Goal: Task Accomplishment & Management: Complete application form

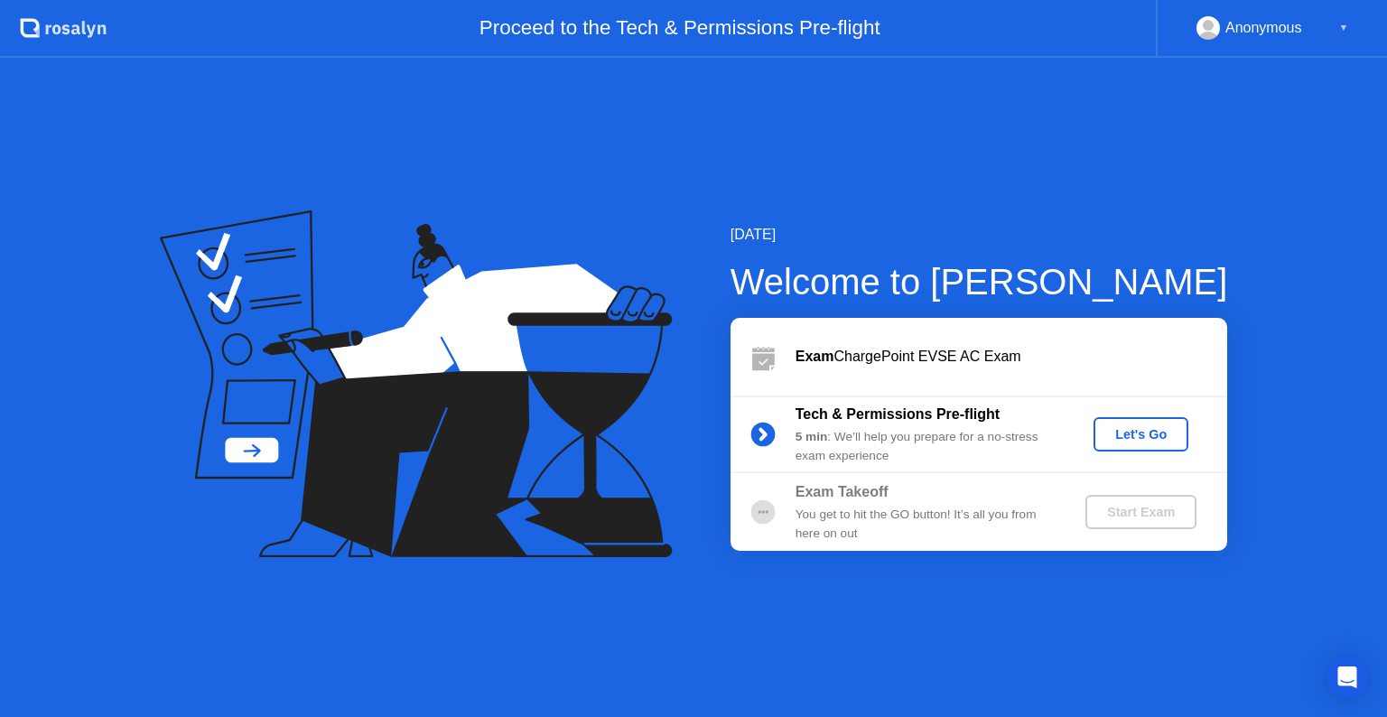
click at [1160, 430] on div "Let's Go" at bounding box center [1141, 434] width 80 height 14
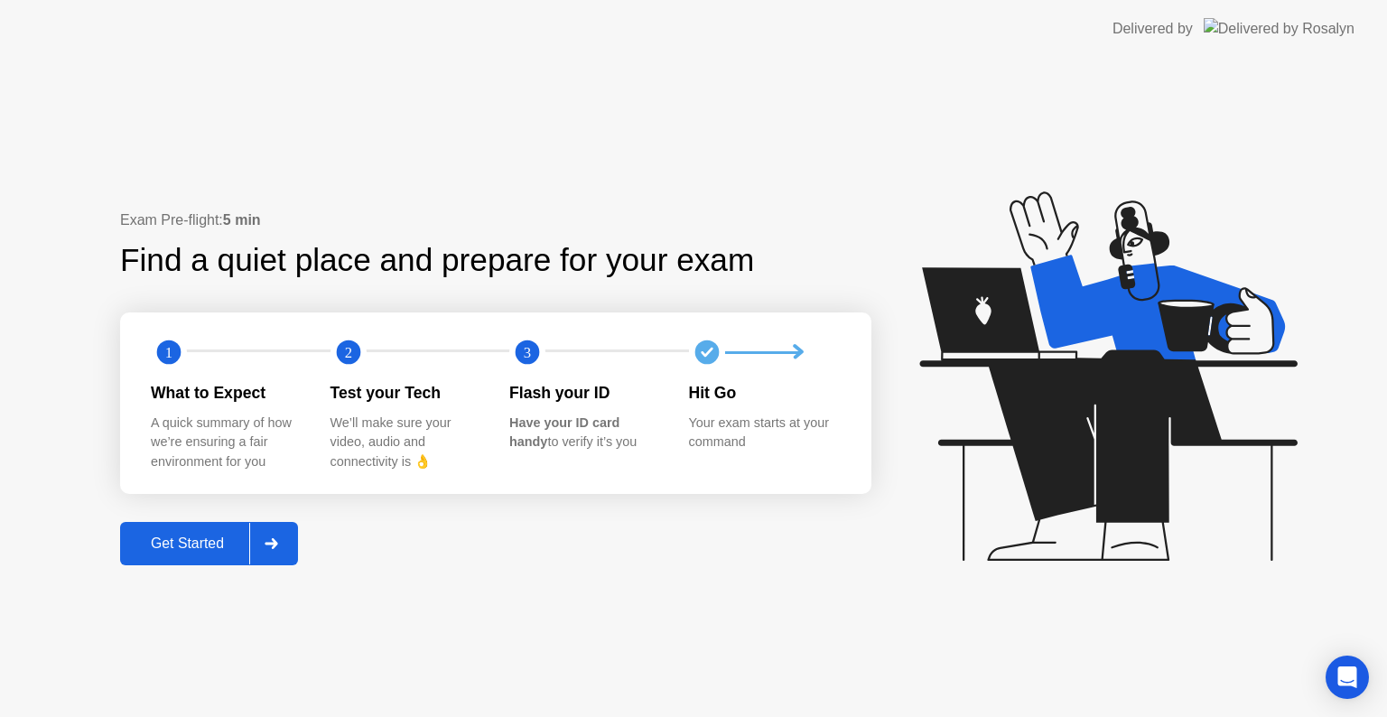
click at [179, 560] on button "Get Started" at bounding box center [209, 543] width 178 height 43
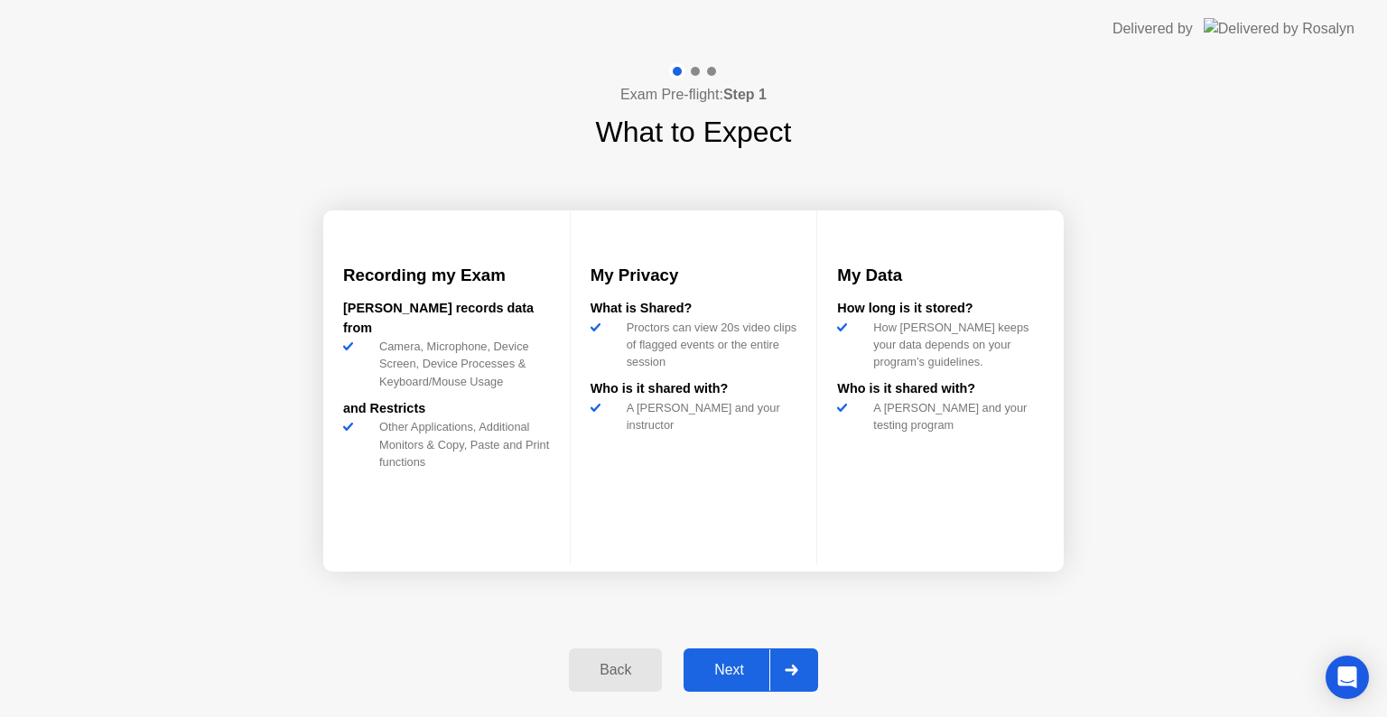
click at [733, 650] on button "Next" at bounding box center [751, 669] width 135 height 43
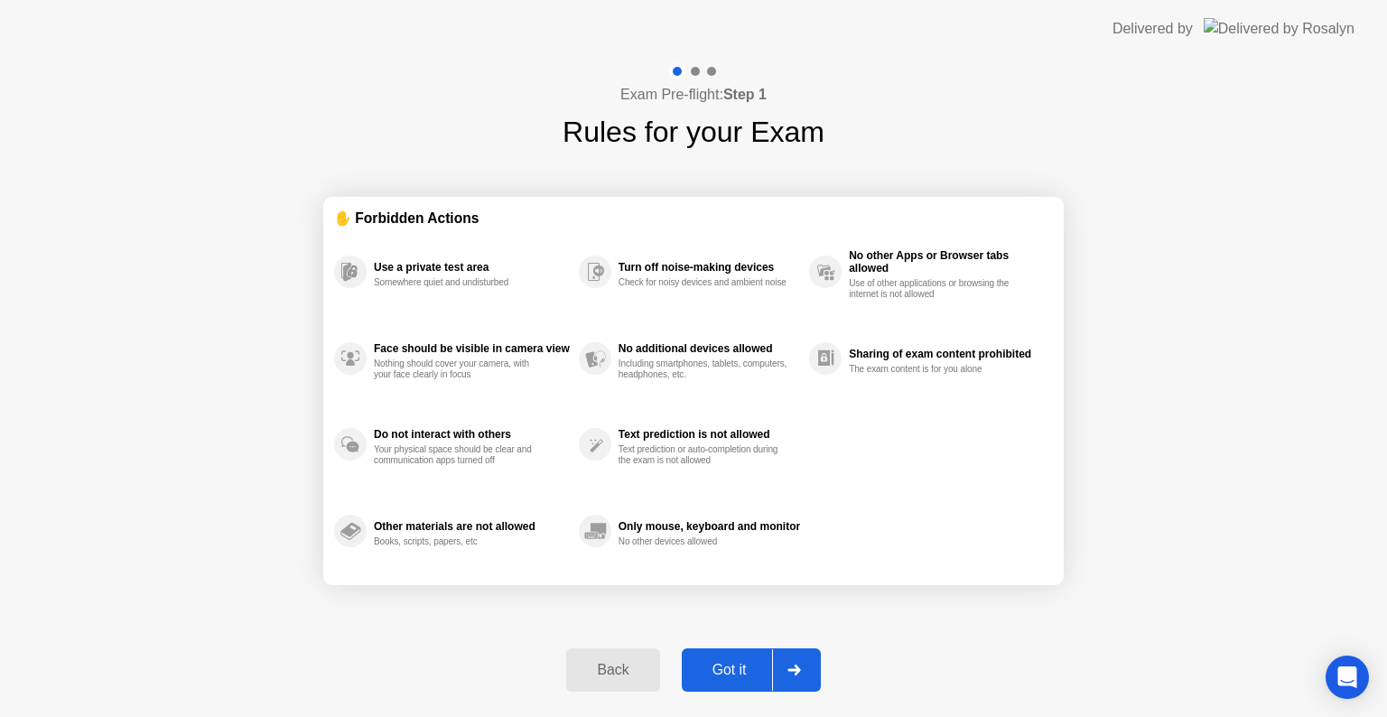
click at [732, 673] on div "Got it" at bounding box center [729, 670] width 85 height 16
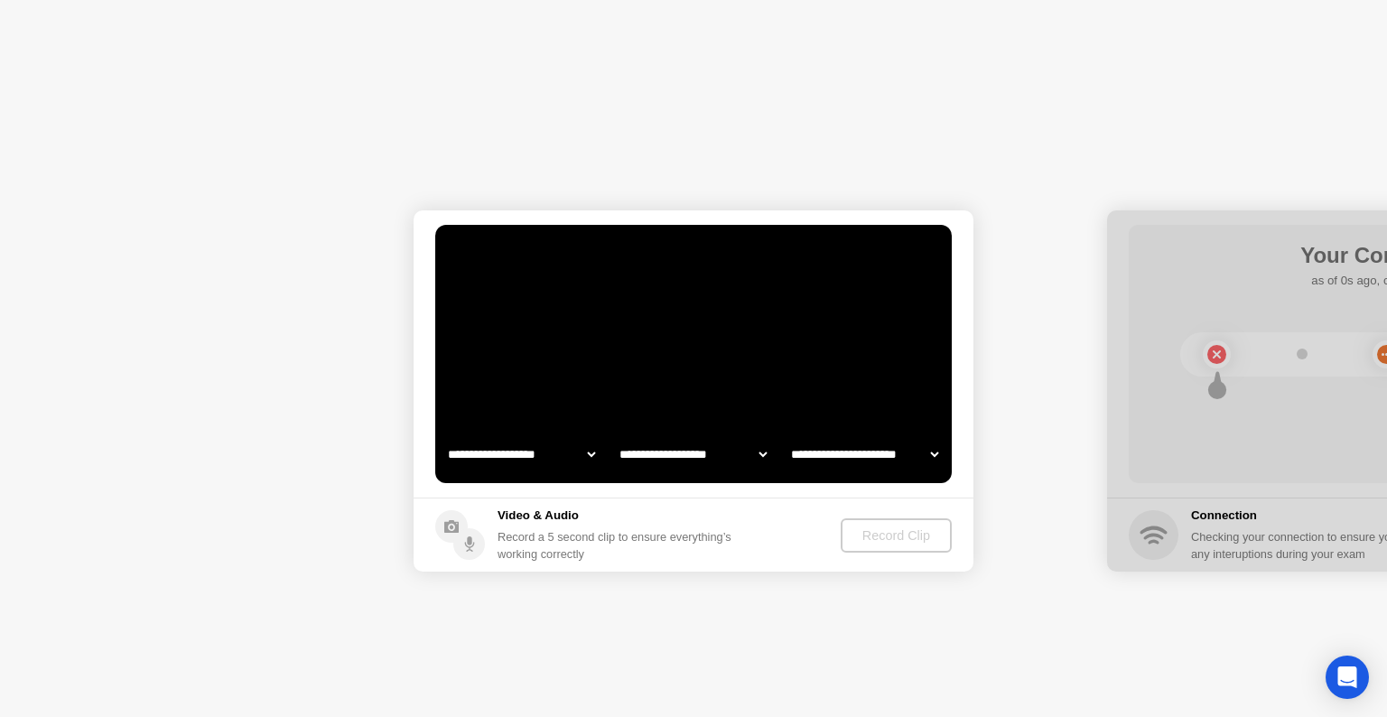
select select "**********"
select select "*******"
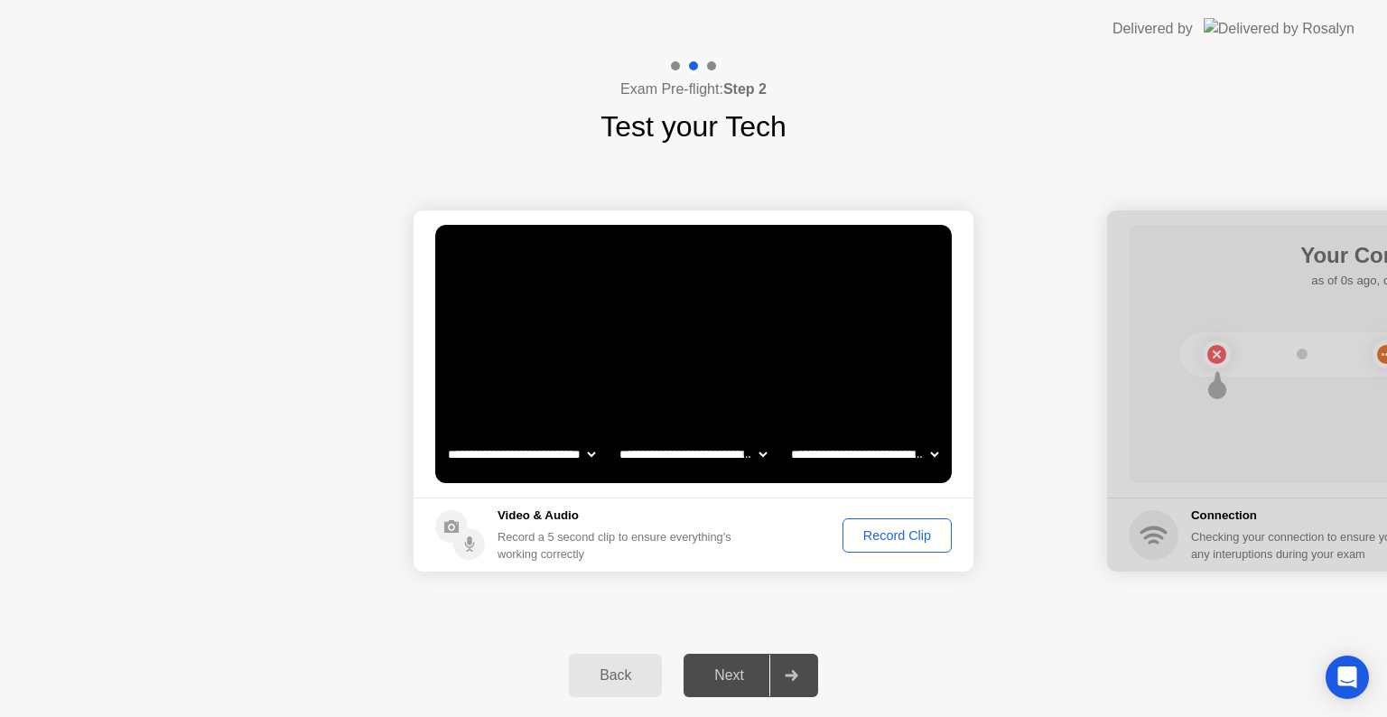
click at [896, 529] on div "Record Clip" at bounding box center [897, 535] width 97 height 14
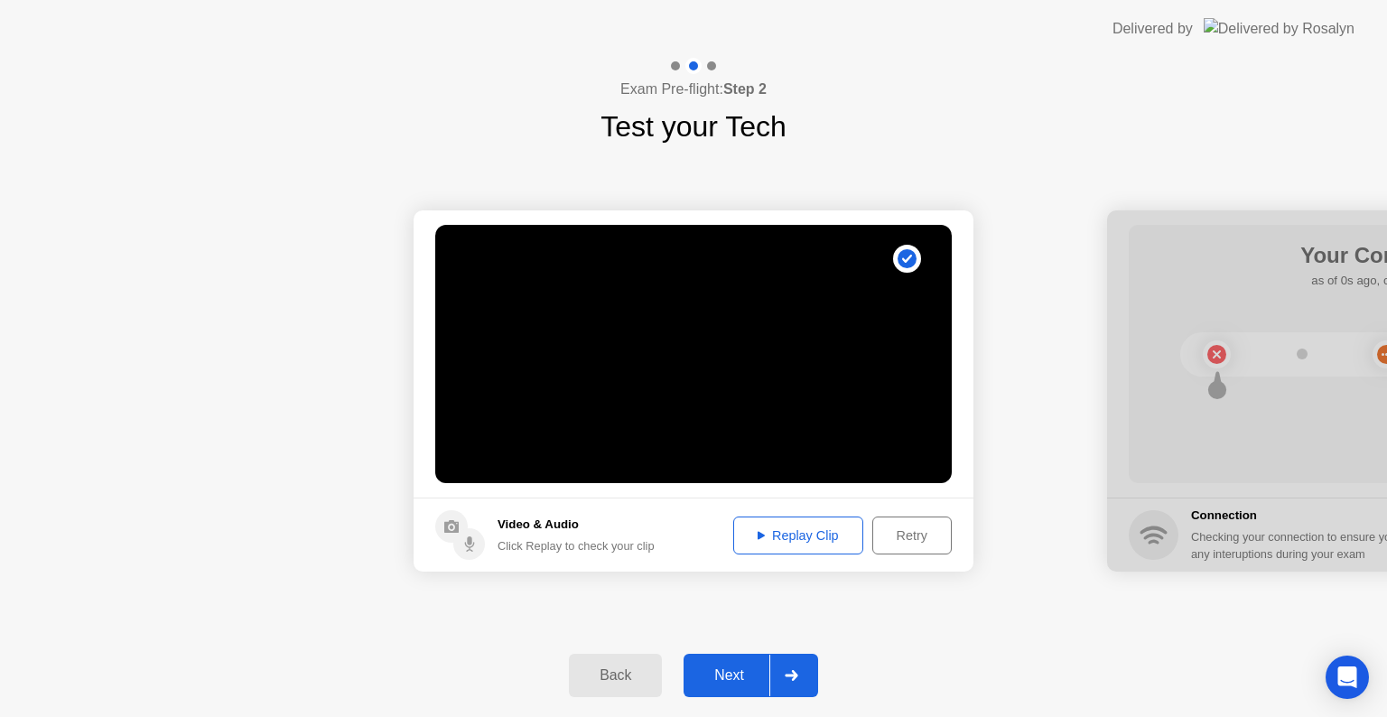
click at [730, 684] on div "Next" at bounding box center [729, 675] width 80 height 16
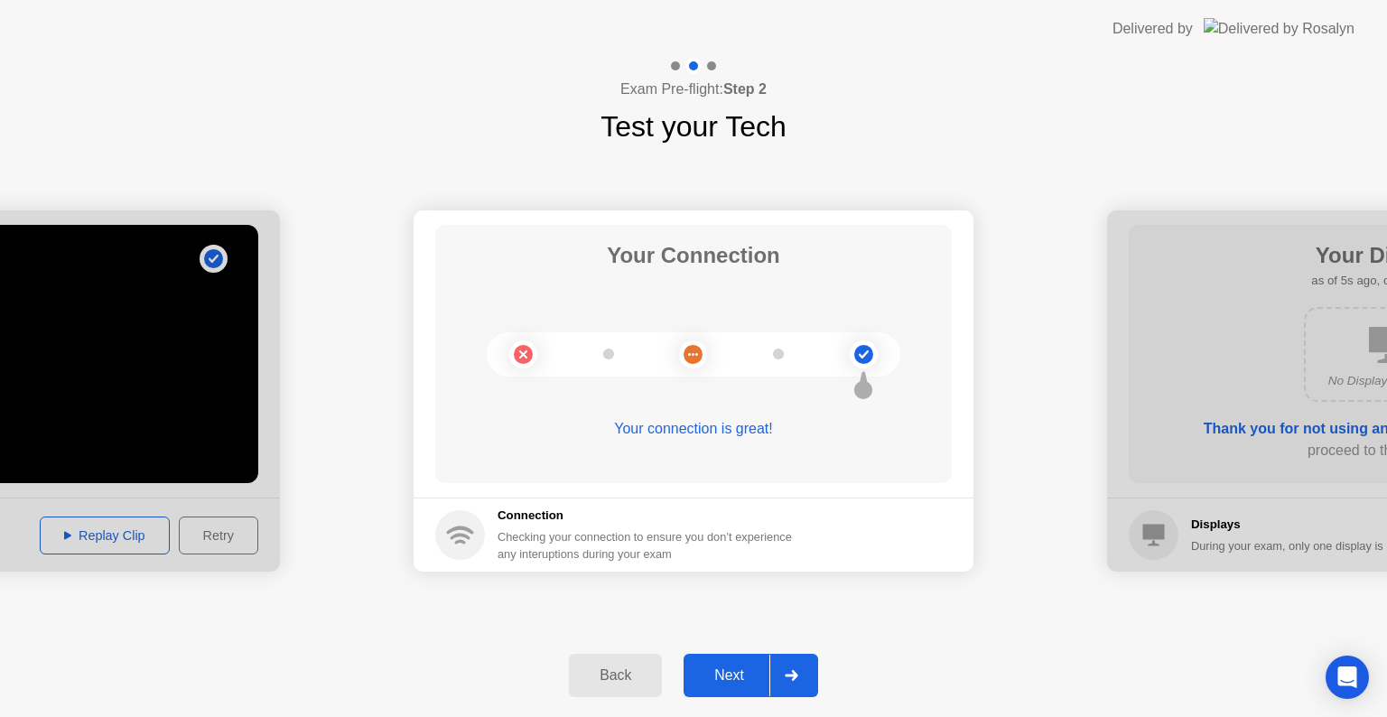
click at [730, 684] on div "Next" at bounding box center [729, 675] width 80 height 16
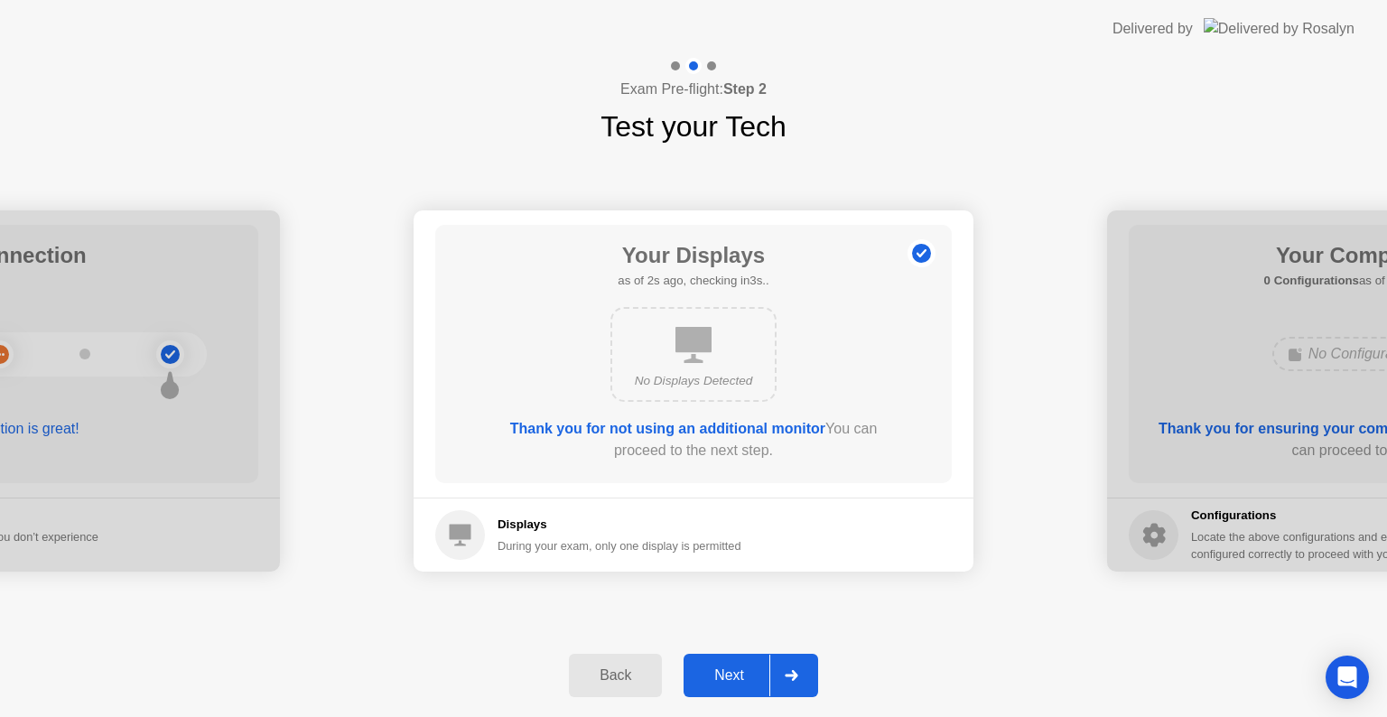
click at [730, 684] on div "Next" at bounding box center [729, 675] width 80 height 16
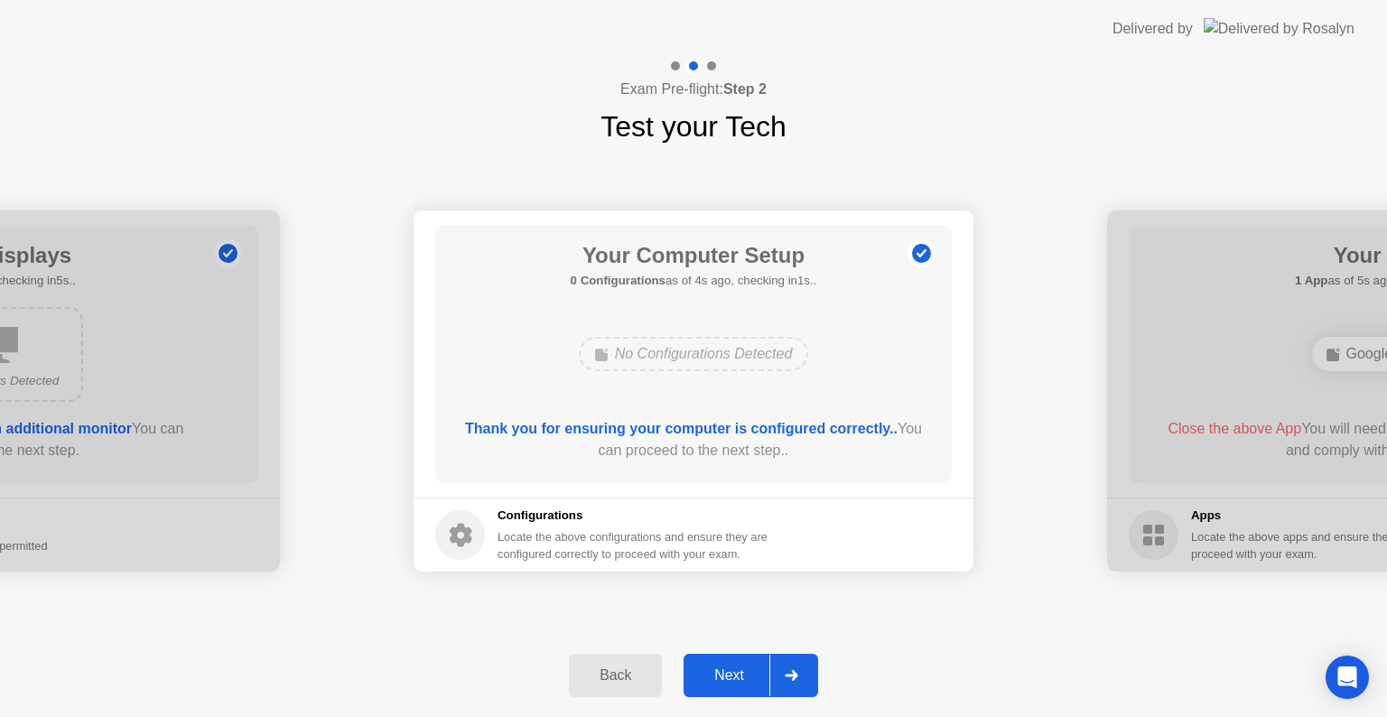
click at [730, 684] on div "Next" at bounding box center [729, 675] width 80 height 16
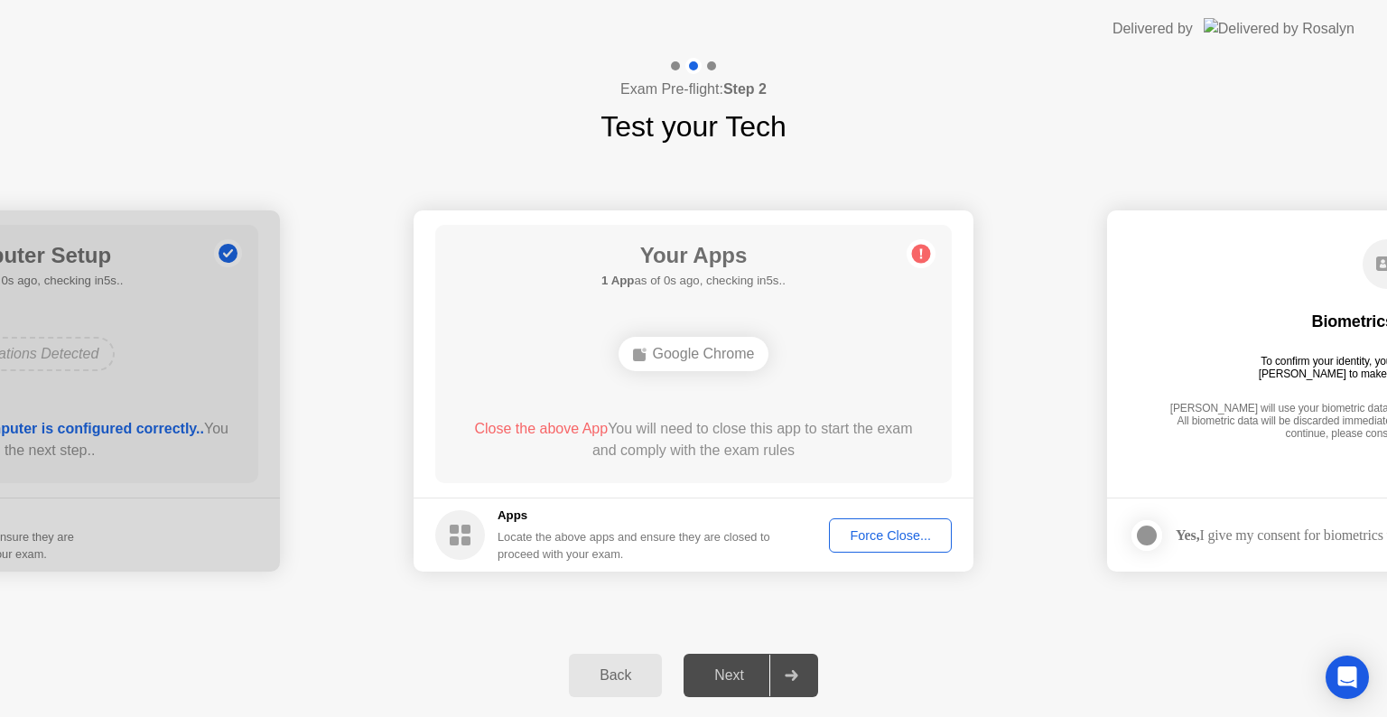
click at [881, 539] on div "Force Close..." at bounding box center [890, 535] width 110 height 14
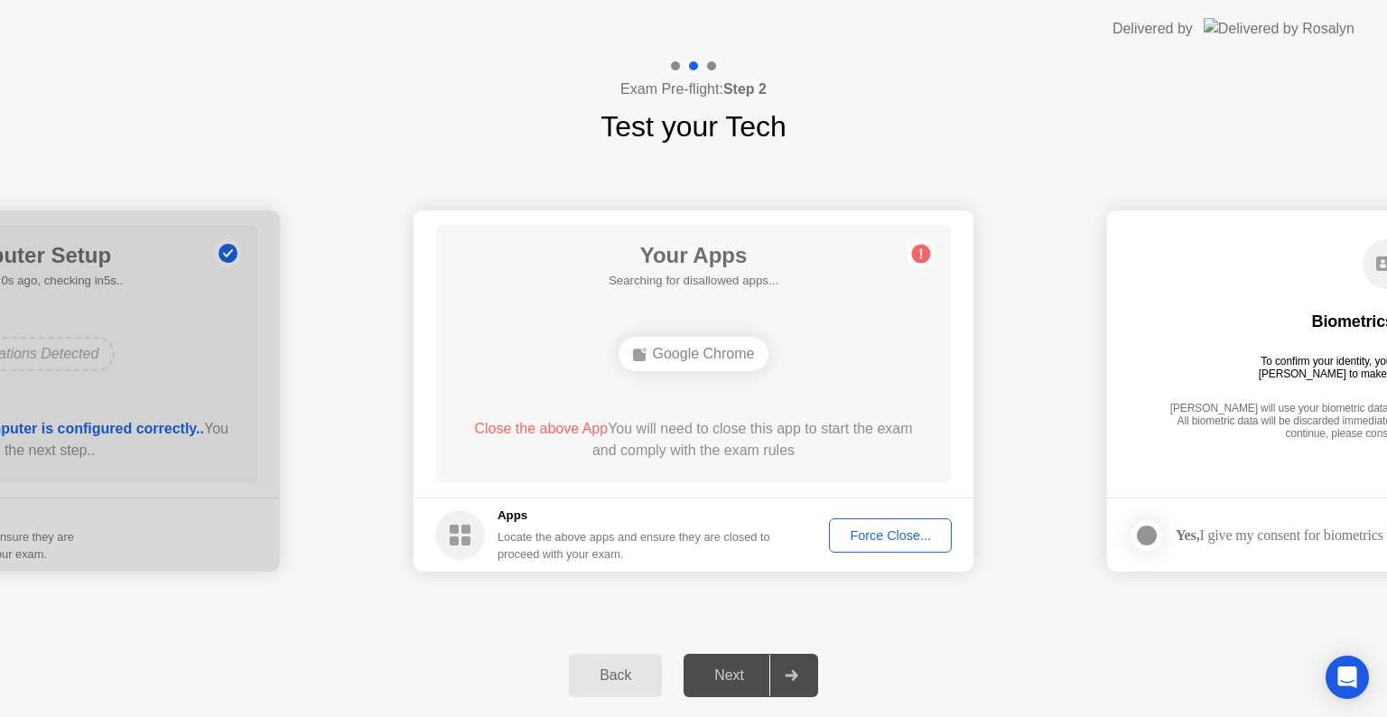
click at [900, 535] on div "Force Close..." at bounding box center [890, 535] width 110 height 14
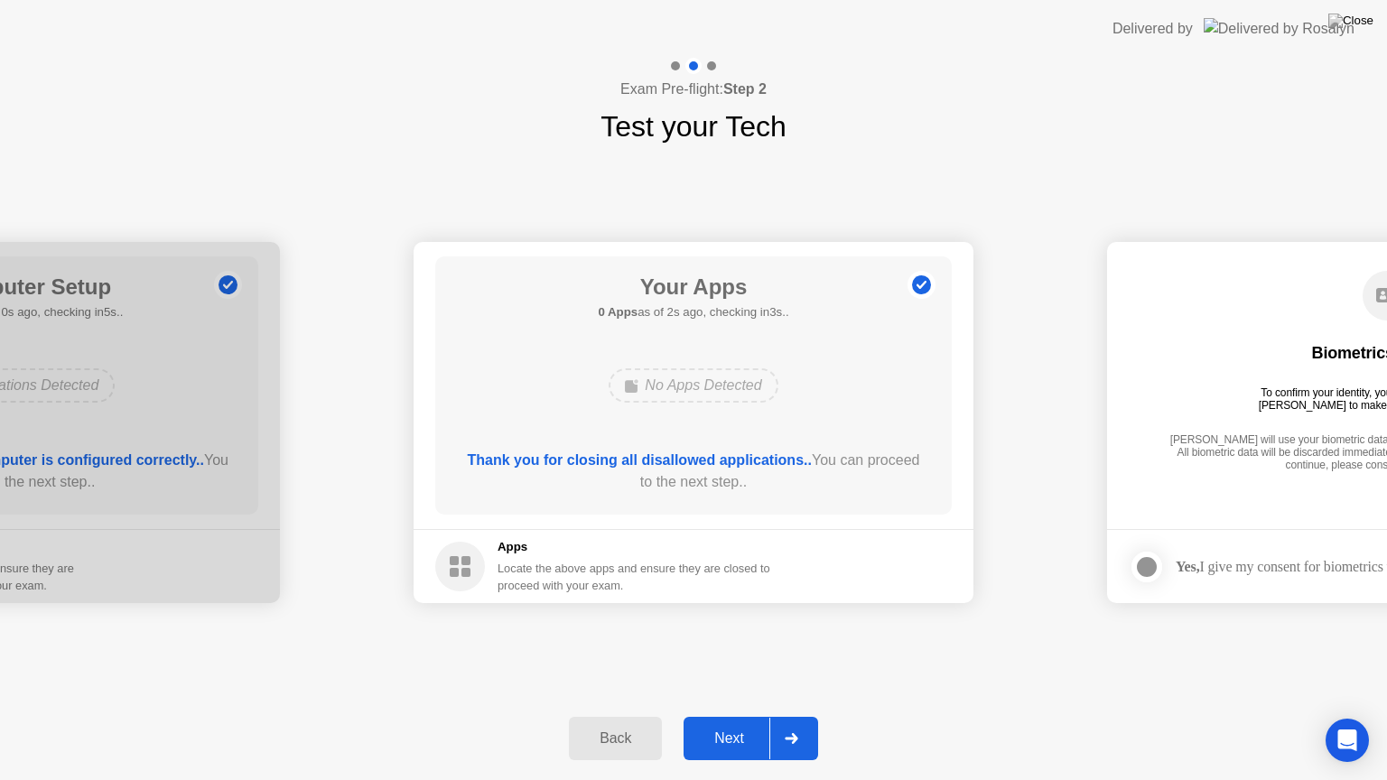
click at [733, 716] on div "Next" at bounding box center [729, 739] width 80 height 16
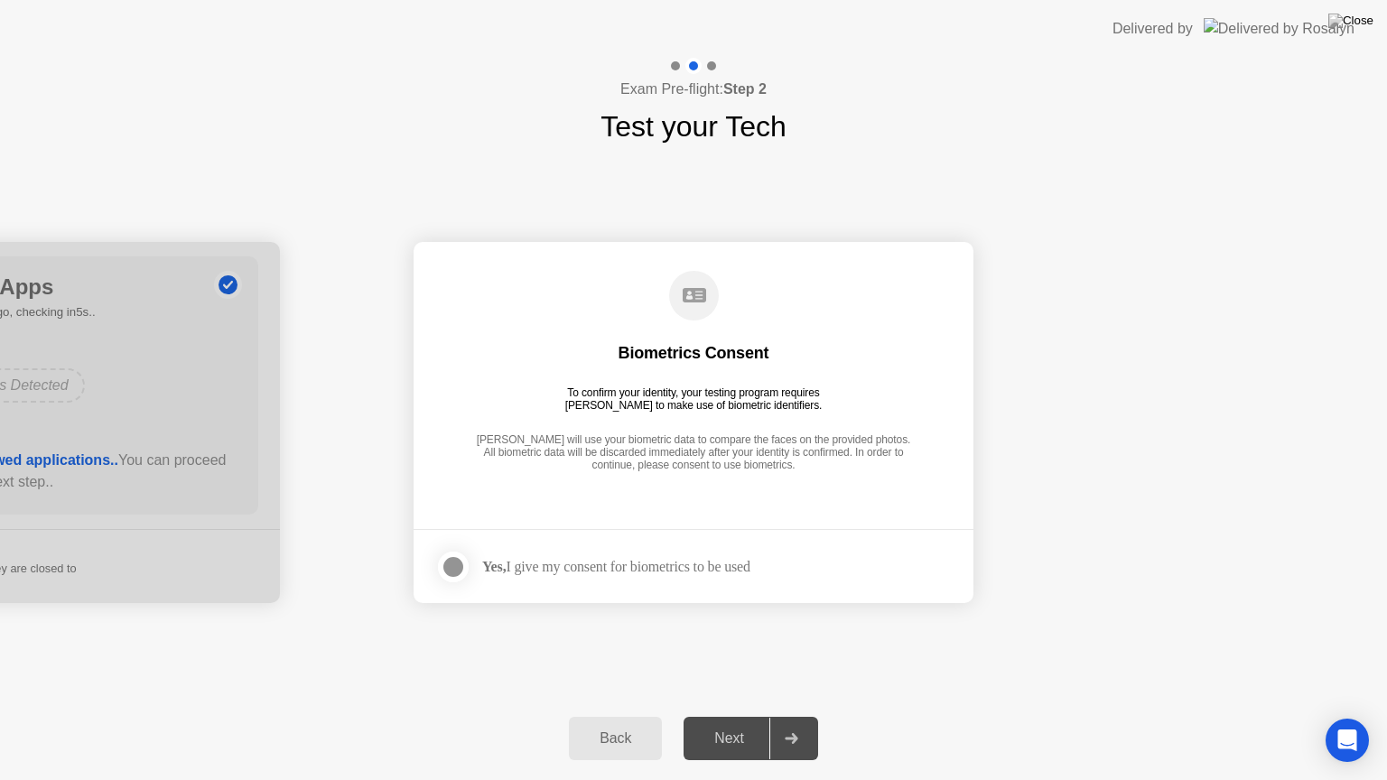
click at [437, 556] on label at bounding box center [458, 567] width 47 height 36
click at [755, 716] on div "Next" at bounding box center [729, 739] width 80 height 16
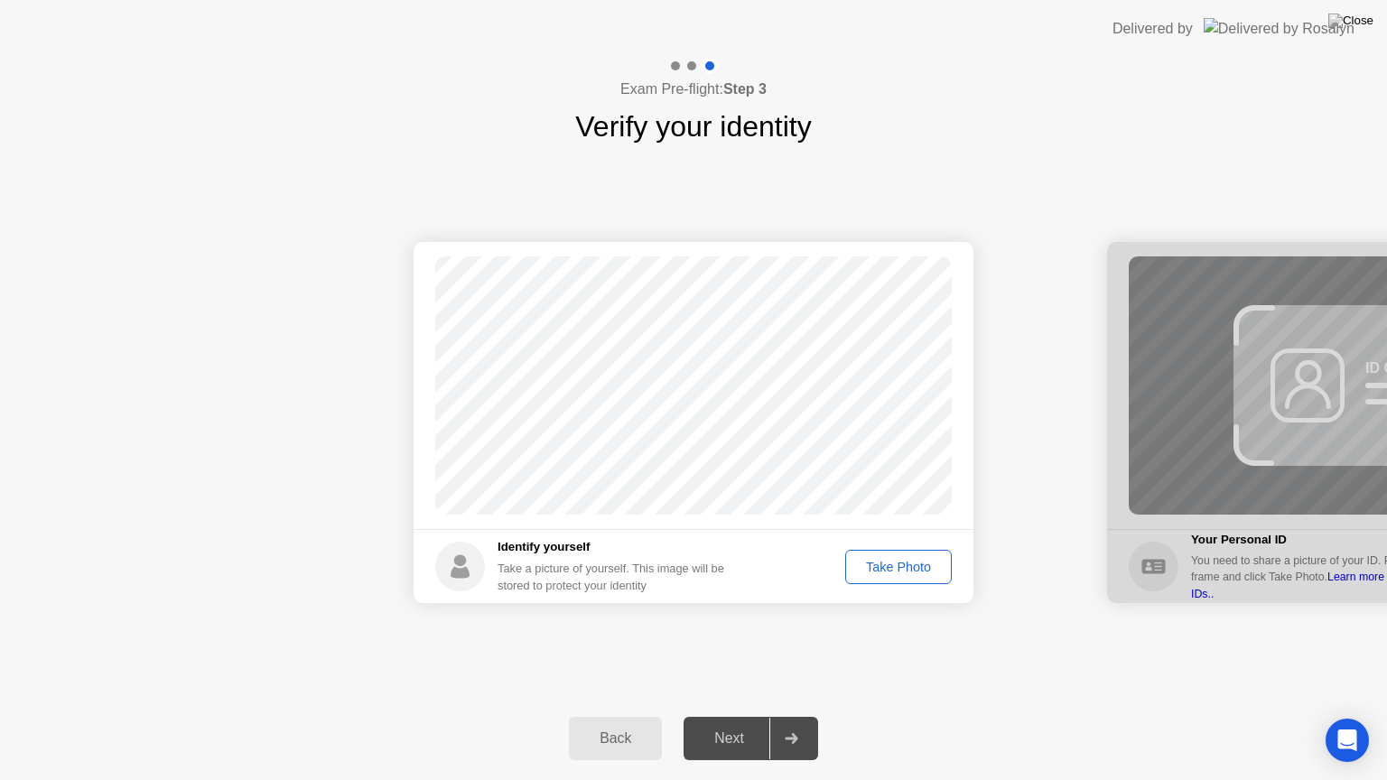
click at [910, 578] on button "Take Photo" at bounding box center [898, 567] width 107 height 34
click at [729, 716] on div "Next" at bounding box center [729, 739] width 80 height 16
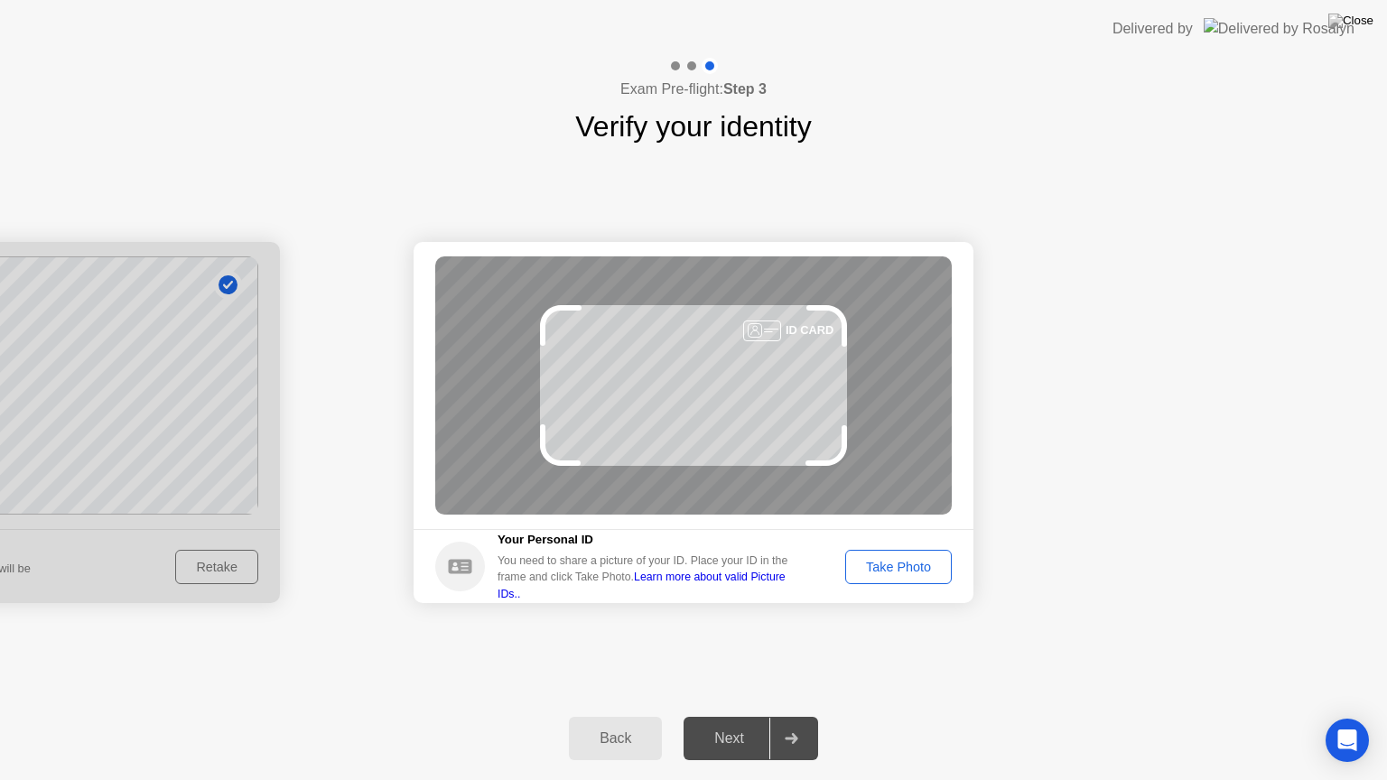
click at [910, 574] on div "Take Photo" at bounding box center [899, 567] width 94 height 14
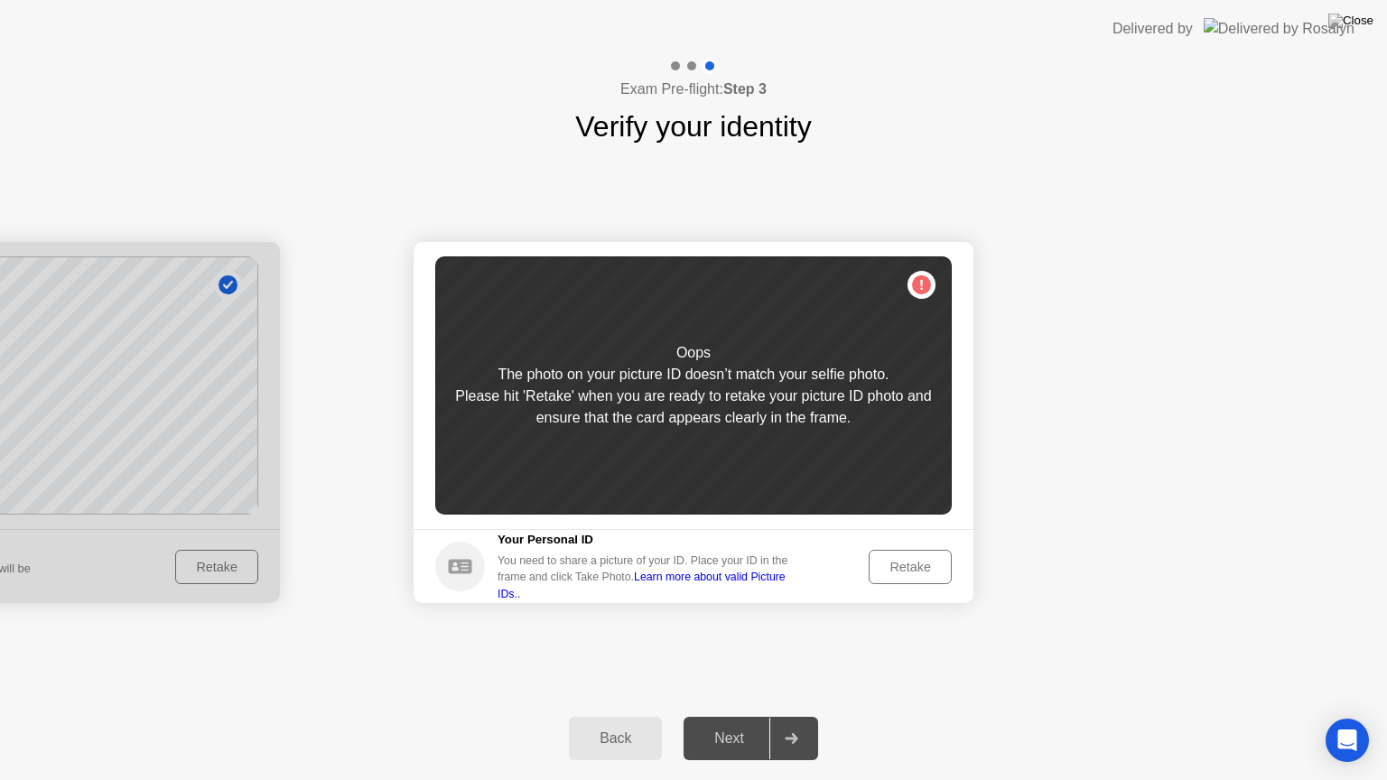
click at [910, 574] on div "Retake" at bounding box center [910, 567] width 70 height 14
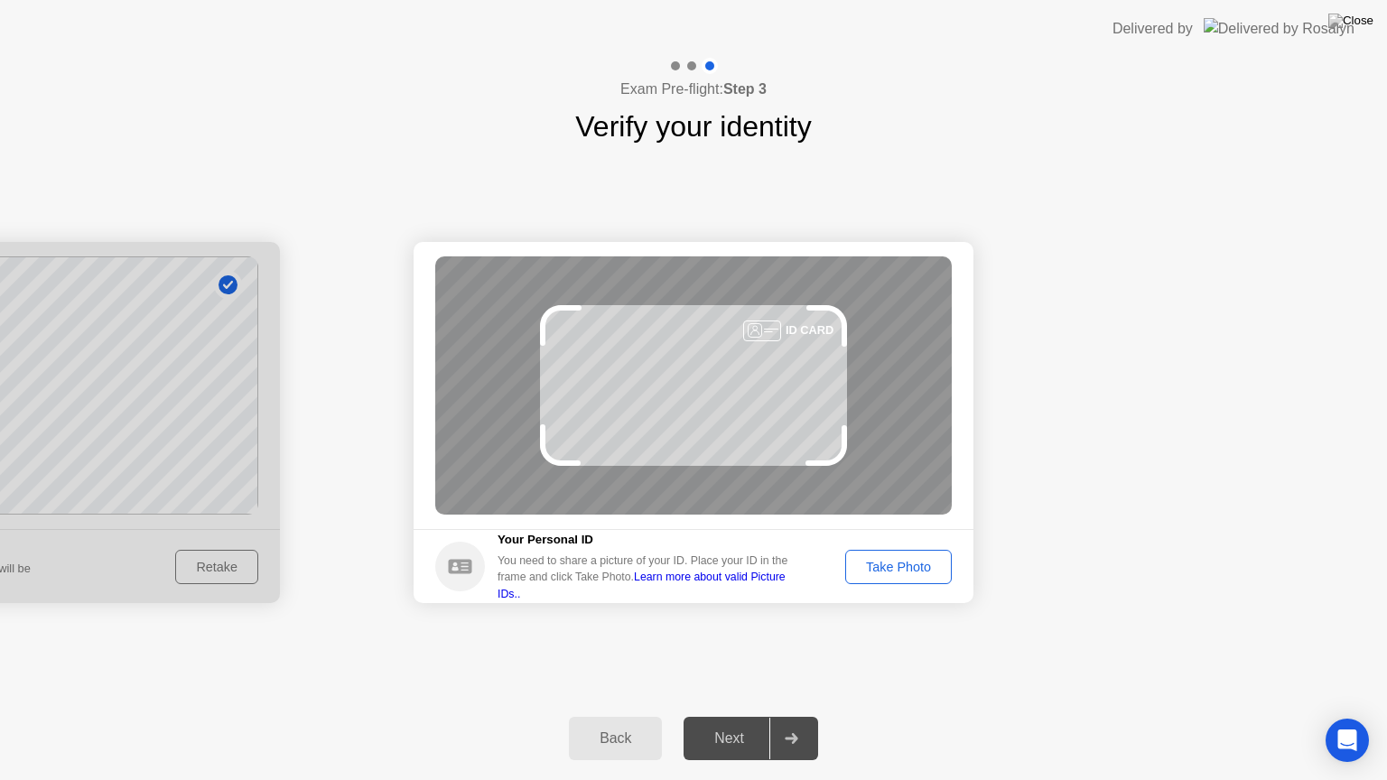
click at [910, 574] on div "Take Photo" at bounding box center [899, 567] width 94 height 14
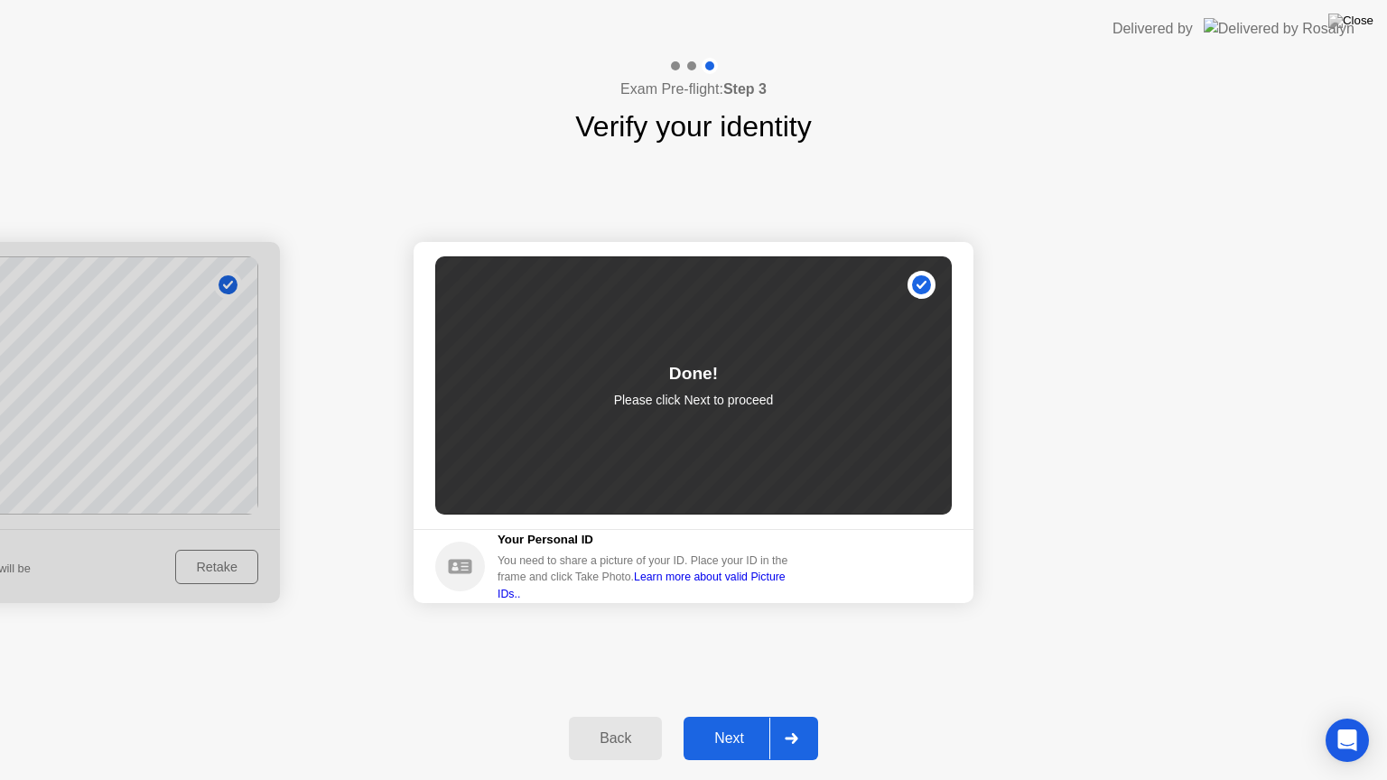
click at [734, 716] on div "Next" at bounding box center [729, 739] width 80 height 16
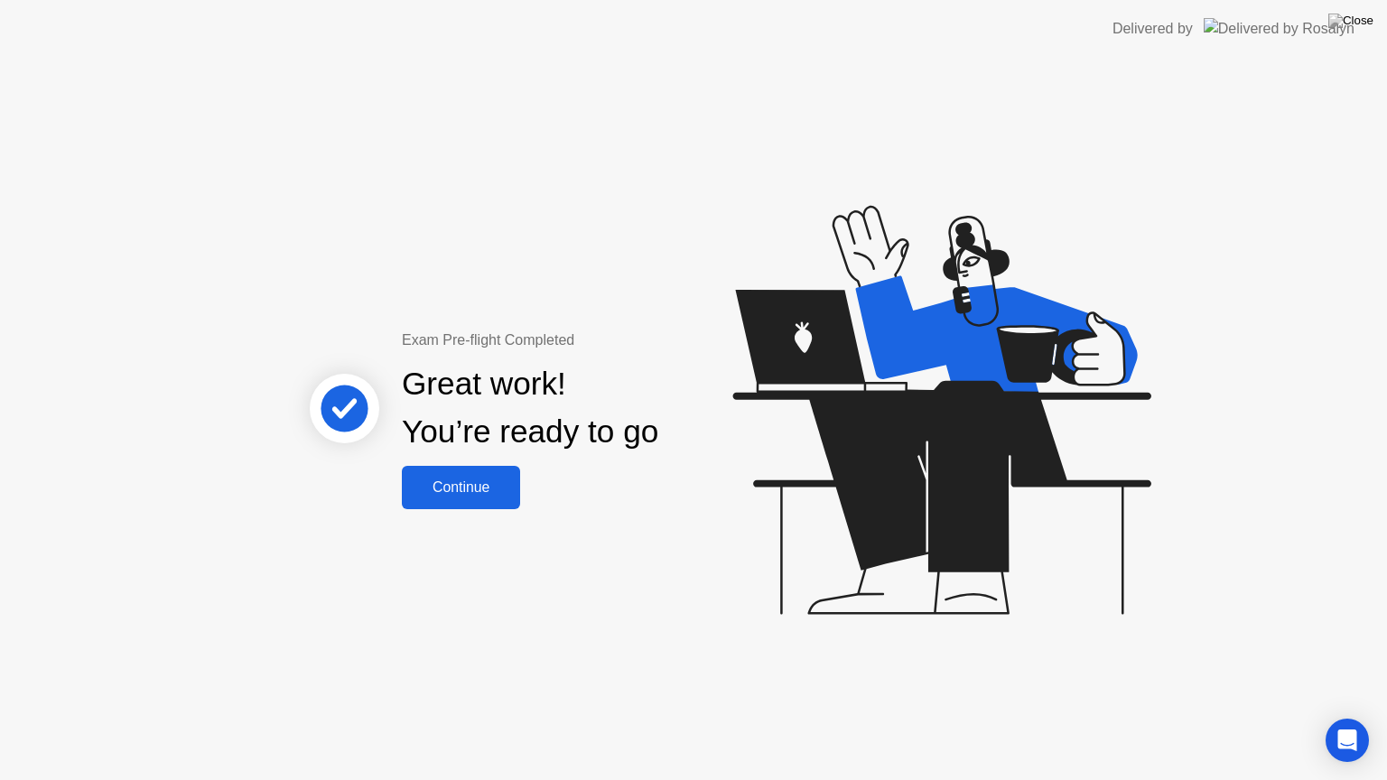
click at [466, 492] on div "Continue" at bounding box center [460, 488] width 107 height 16
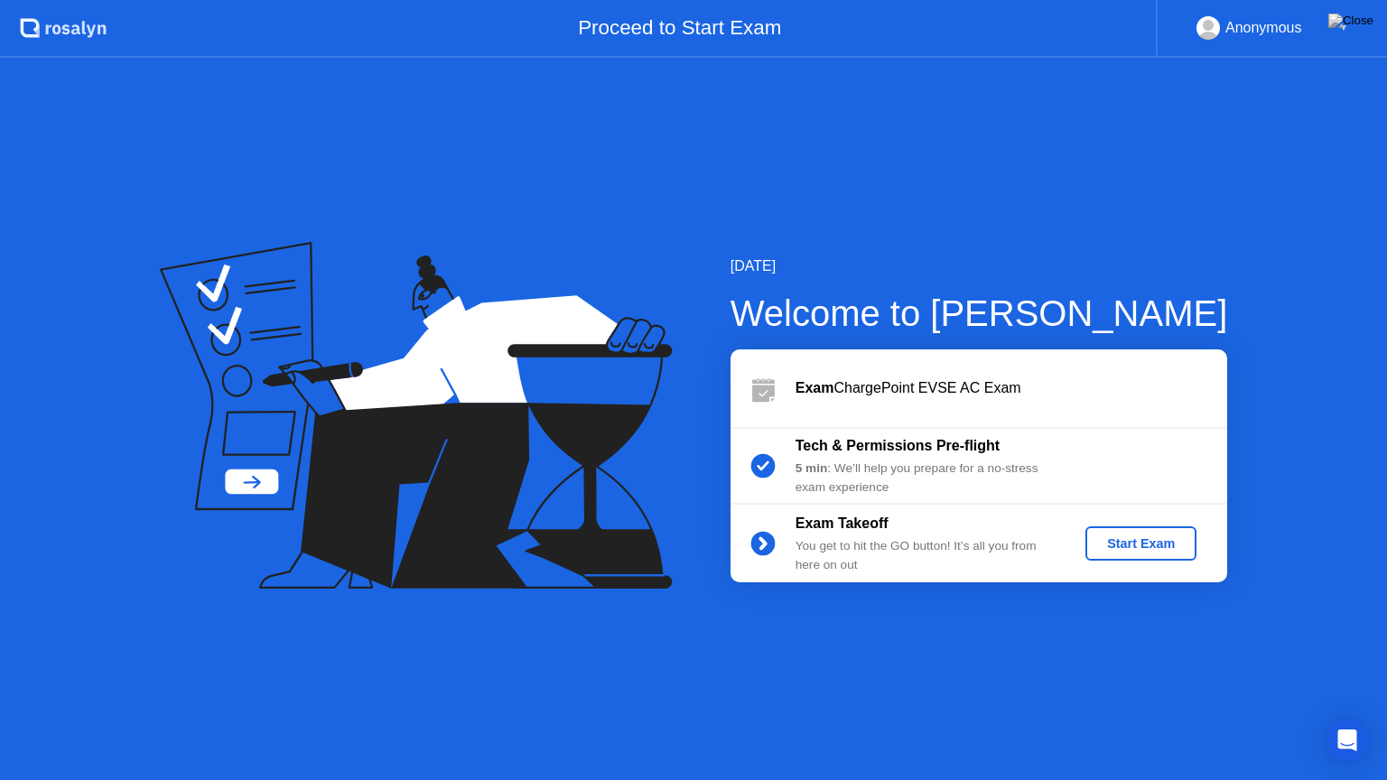
click at [1116, 538] on div "Start Exam" at bounding box center [1141, 543] width 97 height 14
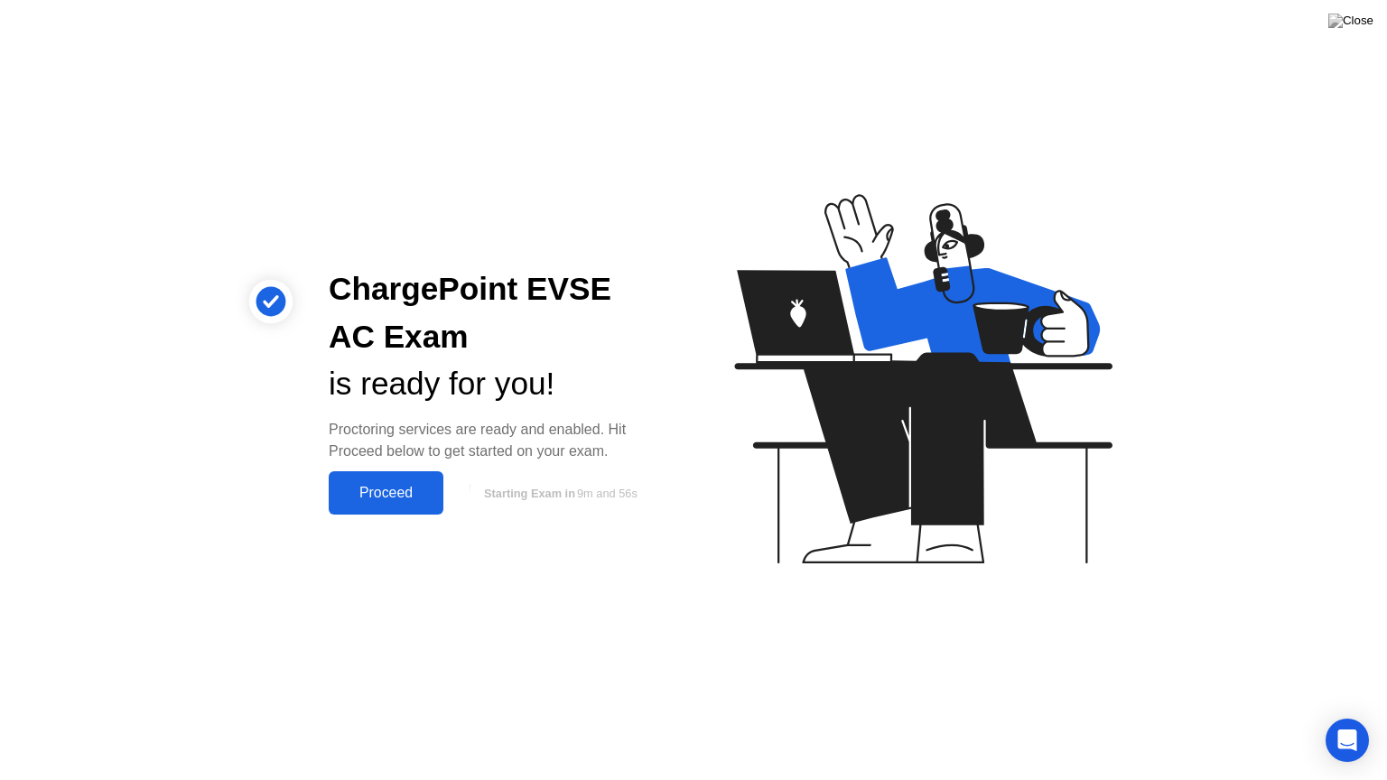
click at [391, 490] on div "Proceed" at bounding box center [386, 493] width 104 height 16
